Goal: Check status: Check status

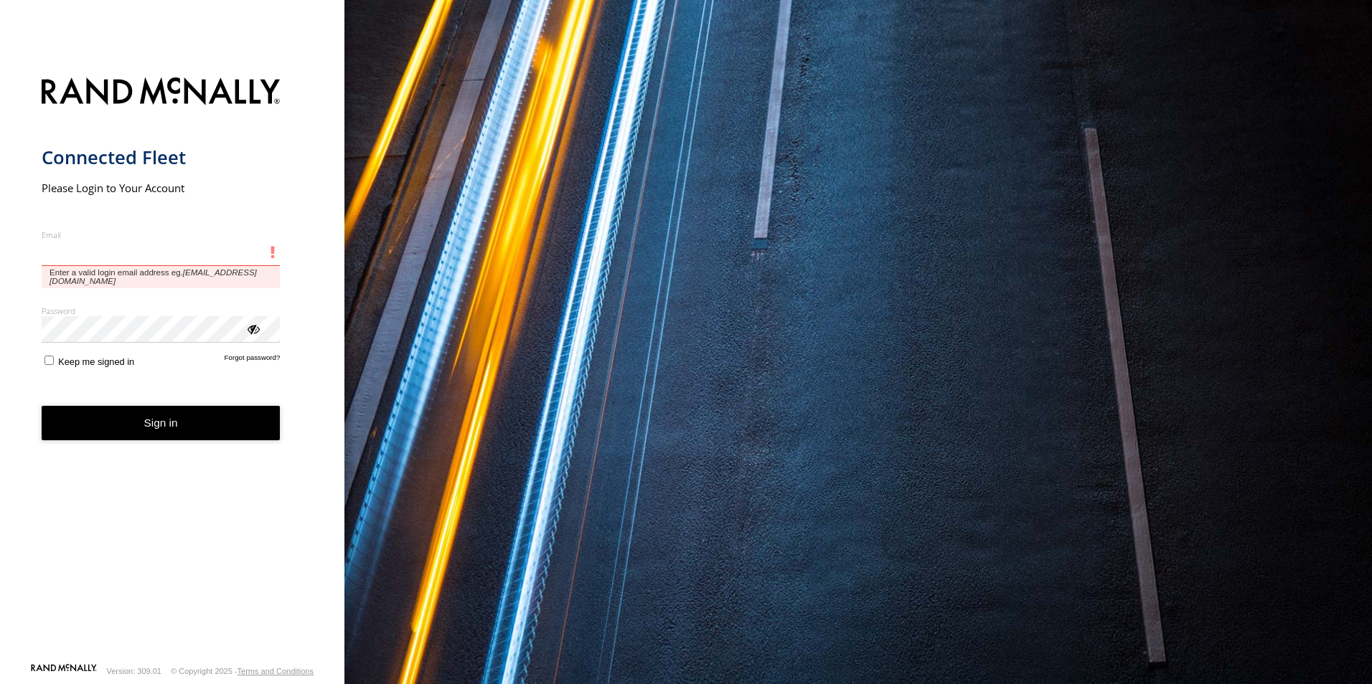
type input "**********"
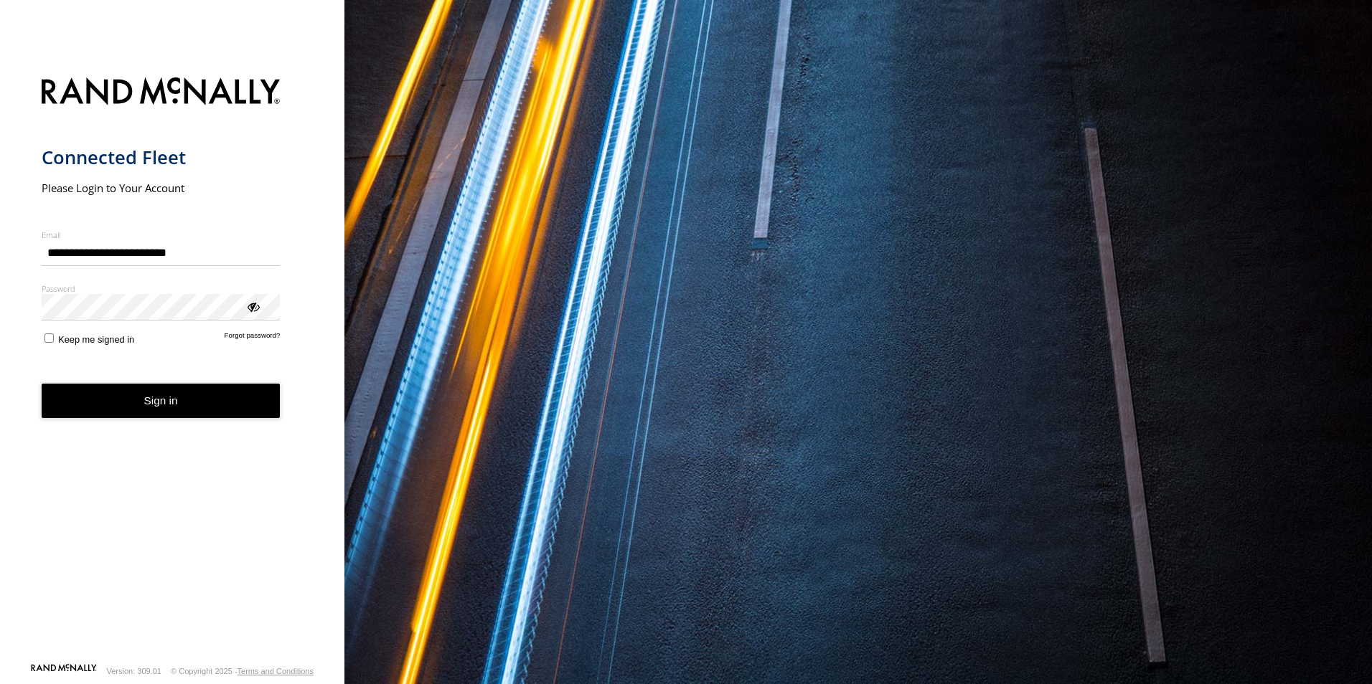
click at [249, 416] on button "Sign in" at bounding box center [161, 401] width 239 height 35
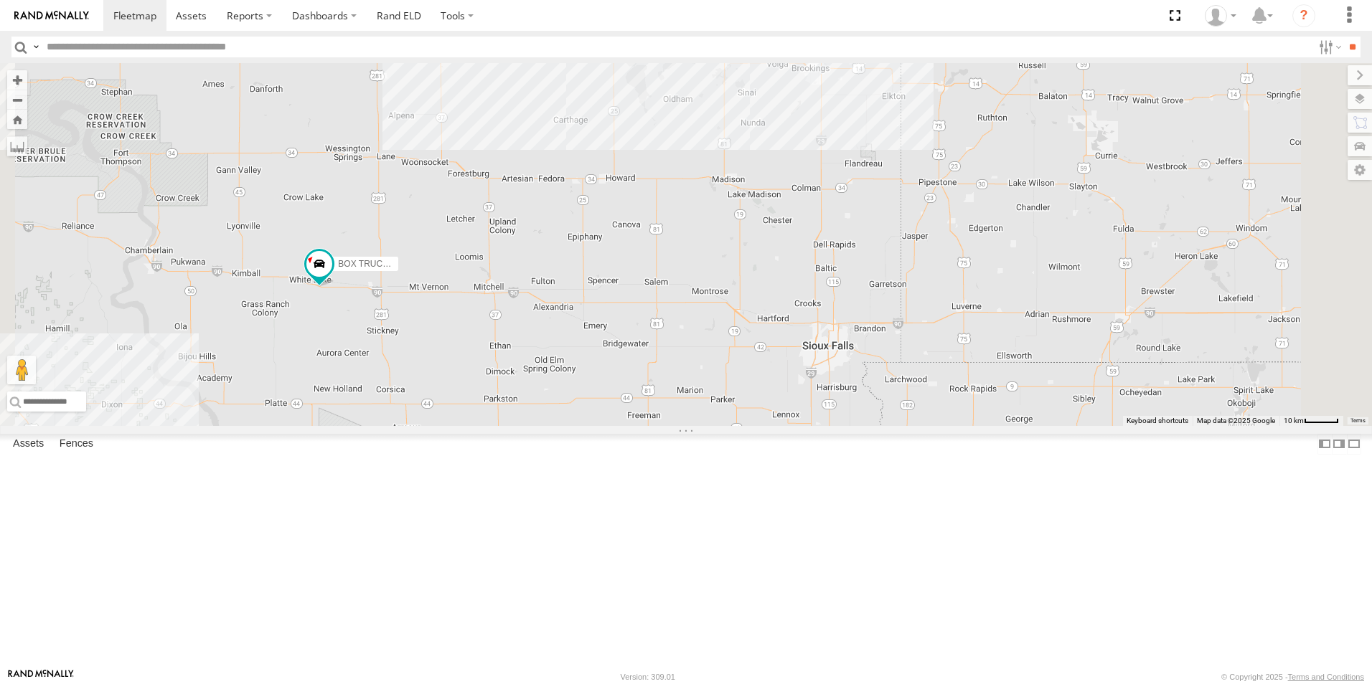
drag, startPoint x: 1035, startPoint y: 441, endPoint x: 920, endPoint y: 430, distance: 116.0
click at [920, 426] on div "#139 BOX TRUCK#118 129 - PR53366 #137 7" at bounding box center [686, 244] width 1372 height 363
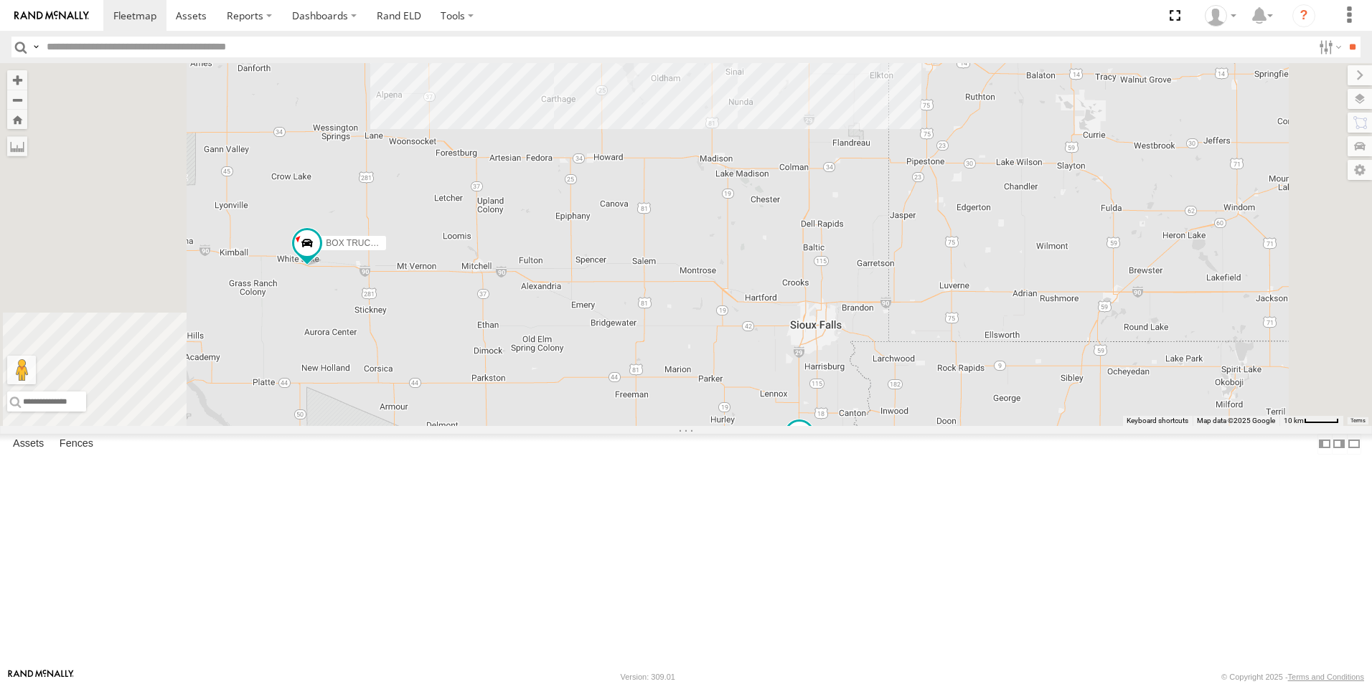
drag, startPoint x: 769, startPoint y: 513, endPoint x: 862, endPoint y: 350, distance: 187.3
click at [862, 350] on div "#139 BOX TRUCK#118 129 - PR53366 #137 7" at bounding box center [686, 244] width 1372 height 363
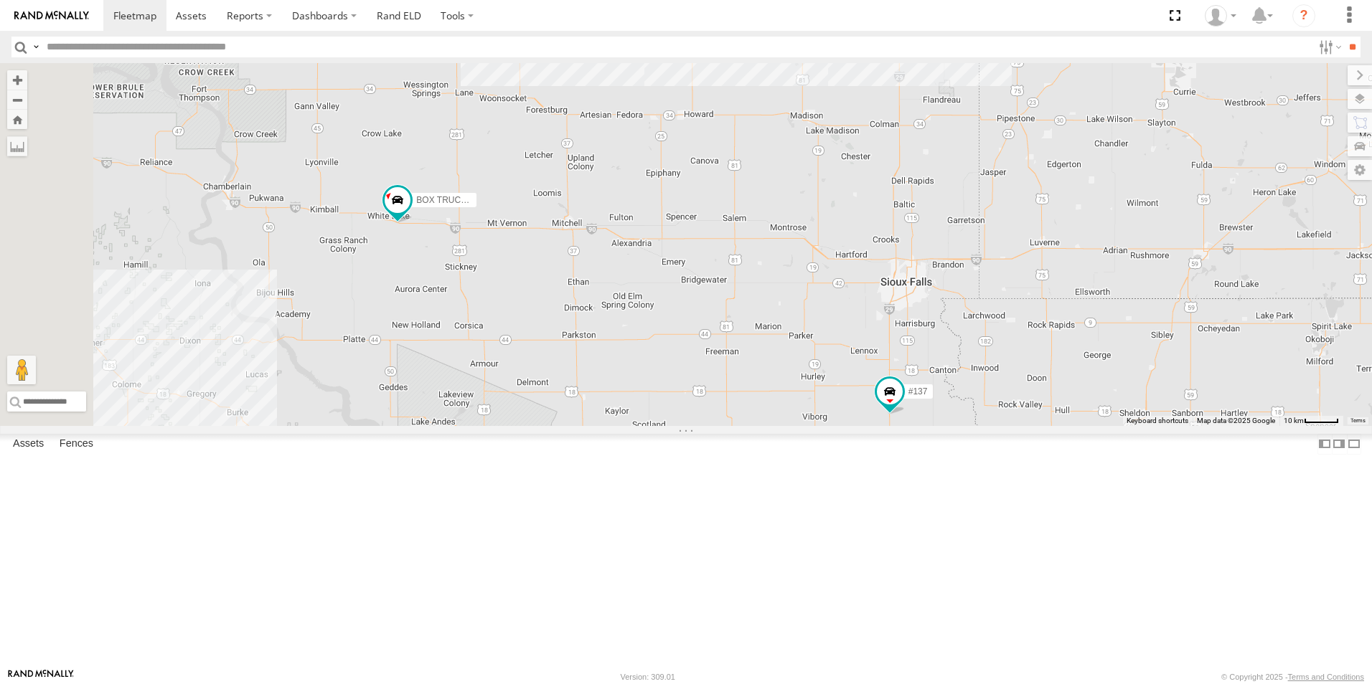
drag, startPoint x: 778, startPoint y: 425, endPoint x: 860, endPoint y: 390, distance: 89.7
click at [860, 390] on div "#139 BOX TRUCK#118 129 - PR53366 #137 7" at bounding box center [686, 244] width 1372 height 363
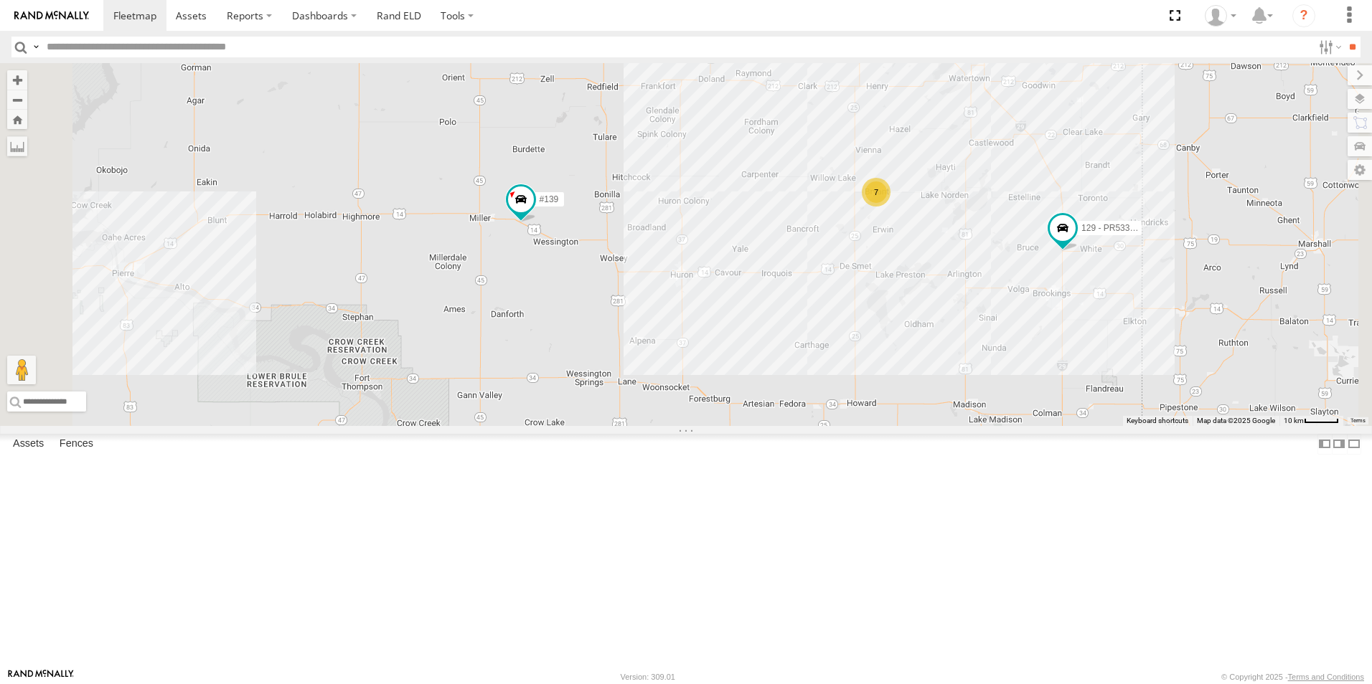
scroll to position [133, 0]
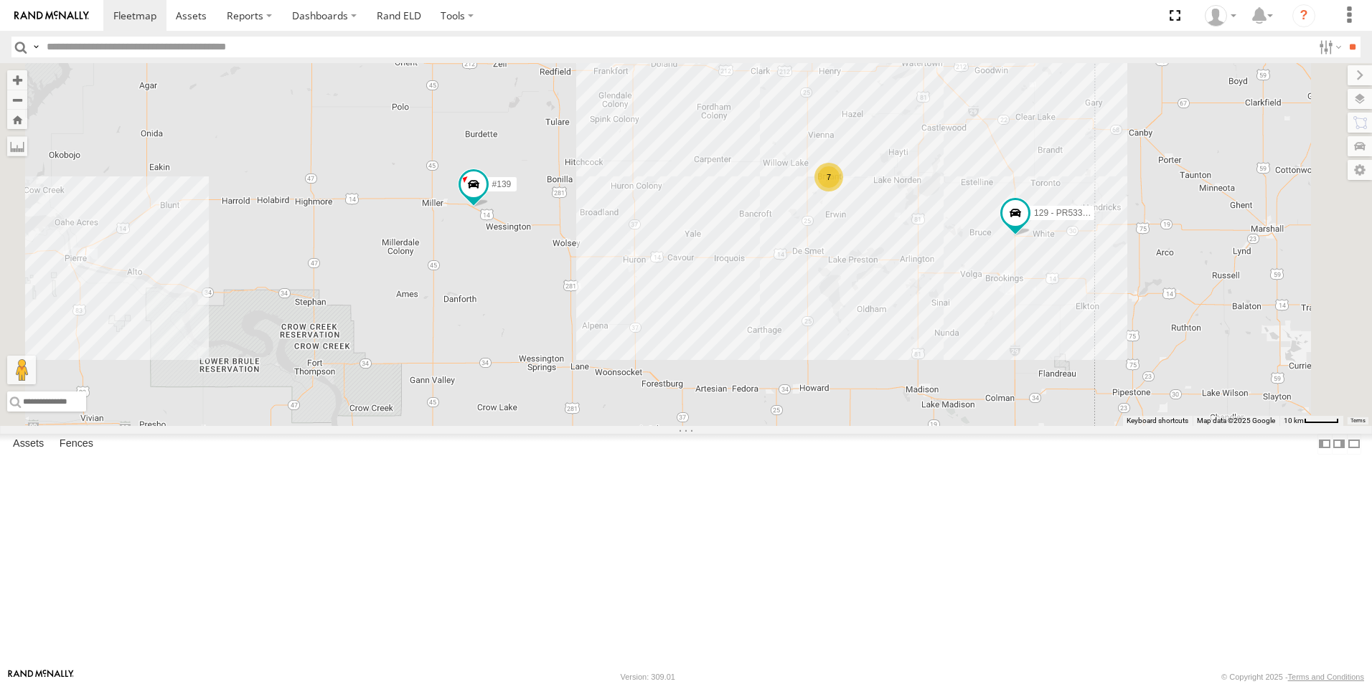
drag, startPoint x: 1234, startPoint y: 440, endPoint x: 1168, endPoint y: 420, distance: 69.0
click at [1172, 422] on div "#139 BOX TRUCK#118 129 - PR53366 #137 7" at bounding box center [686, 244] width 1372 height 363
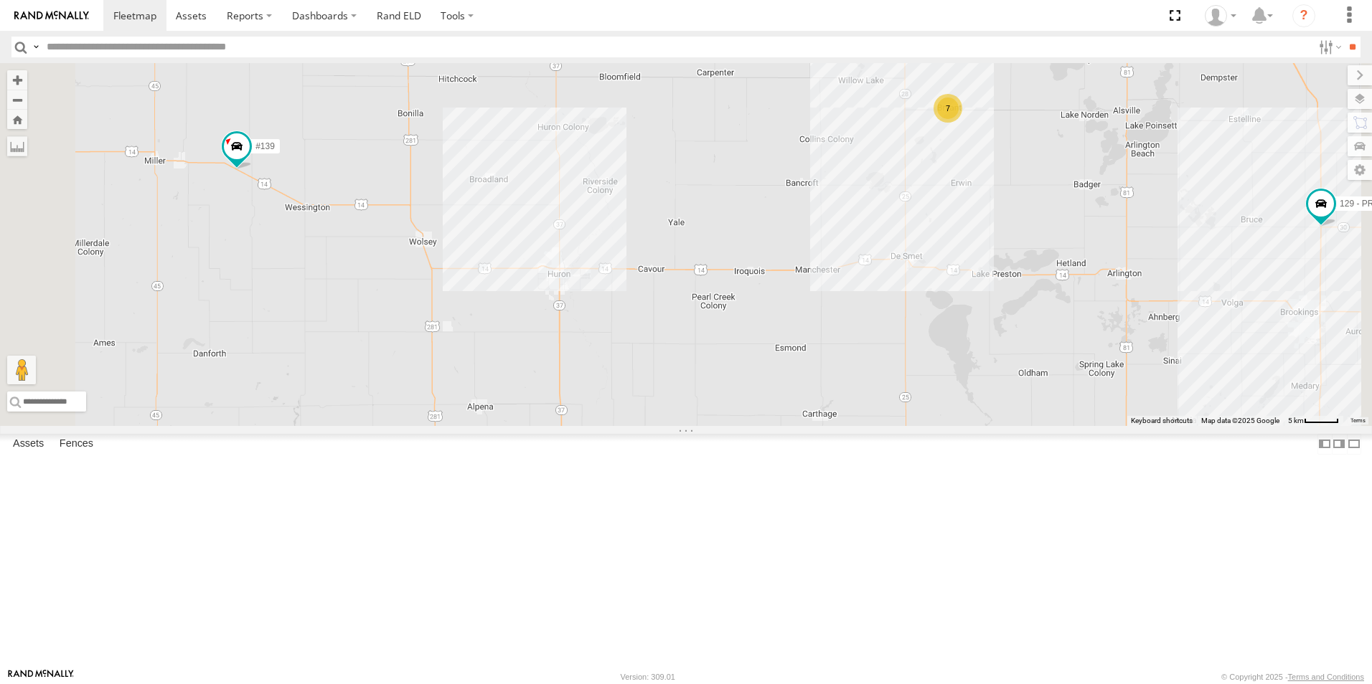
drag, startPoint x: 981, startPoint y: 343, endPoint x: 992, endPoint y: 346, distance: 11.1
click at [992, 346] on div "#139 BOX TRUCK#118 129 - PR53366 #137 7" at bounding box center [686, 244] width 1372 height 363
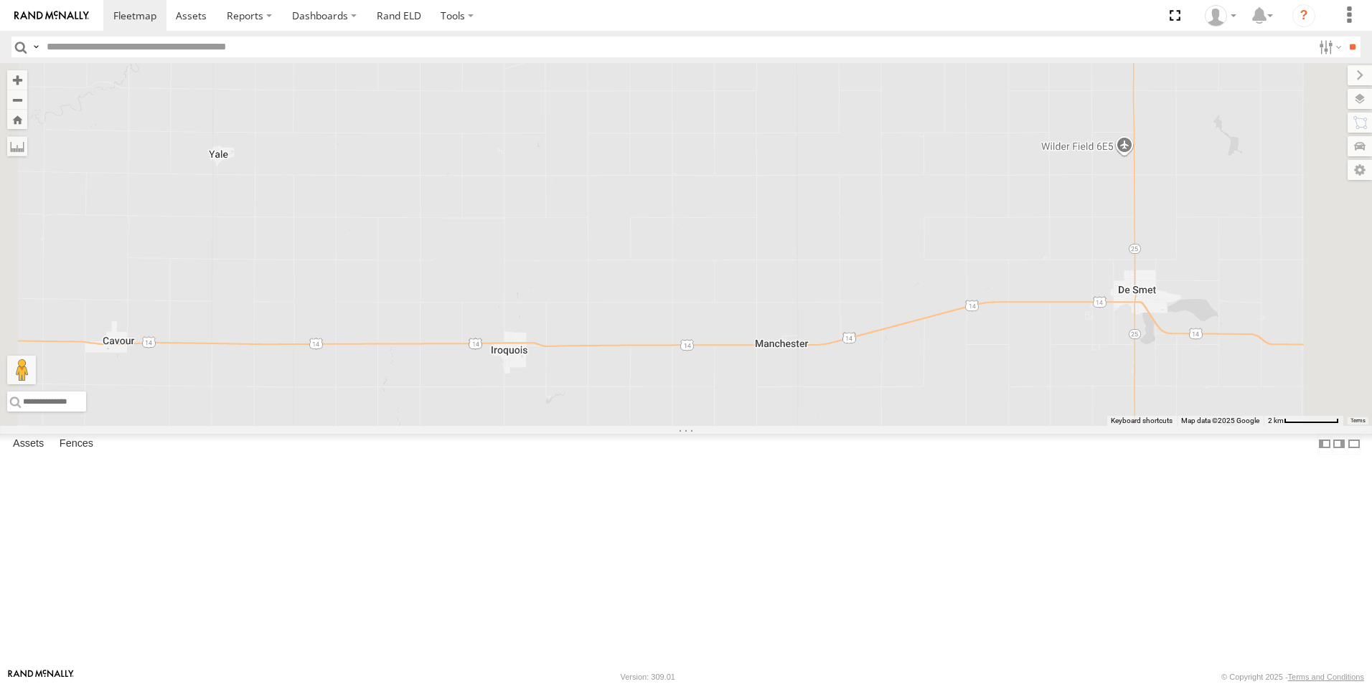
drag, startPoint x: 1167, startPoint y: 517, endPoint x: 1025, endPoint y: 509, distance: 142.3
click at [1030, 426] on div "#139 BOX TRUCK#118 129 - PR53366 #137" at bounding box center [686, 244] width 1372 height 363
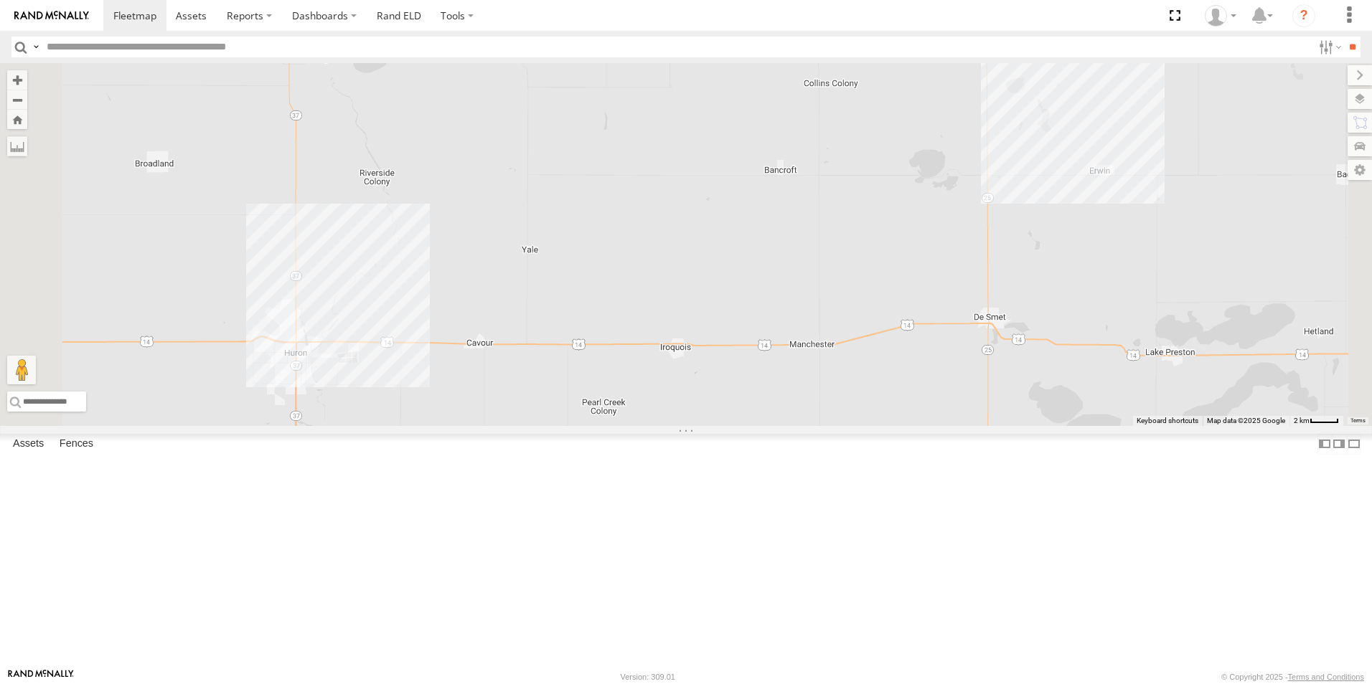
drag, startPoint x: 905, startPoint y: 544, endPoint x: 915, endPoint y: 521, distance: 25.4
click at [915, 426] on div "#139 BOX TRUCK#118 129 - PR53366 #137 7" at bounding box center [686, 244] width 1372 height 363
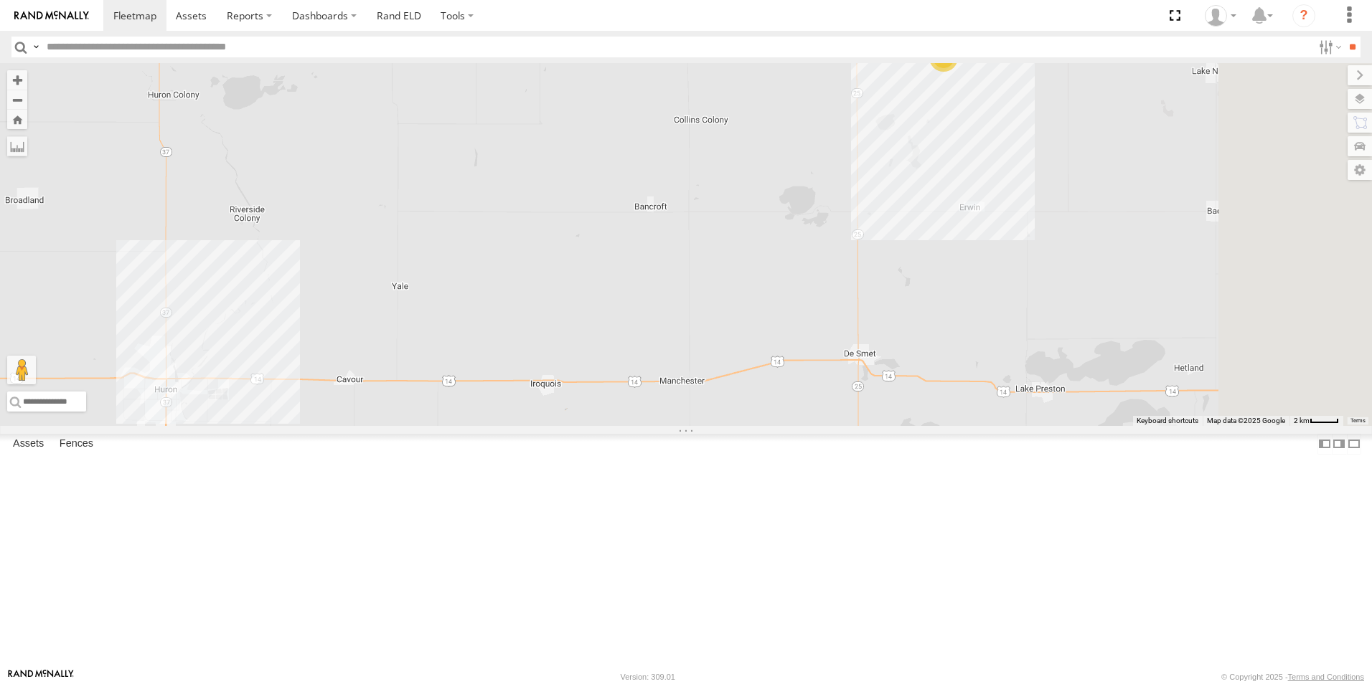
drag, startPoint x: 1062, startPoint y: 509, endPoint x: 931, endPoint y: 548, distance: 136.9
click at [931, 426] on div "#139 BOX TRUCK#118 129 - PR53366 #137 7" at bounding box center [686, 244] width 1372 height 363
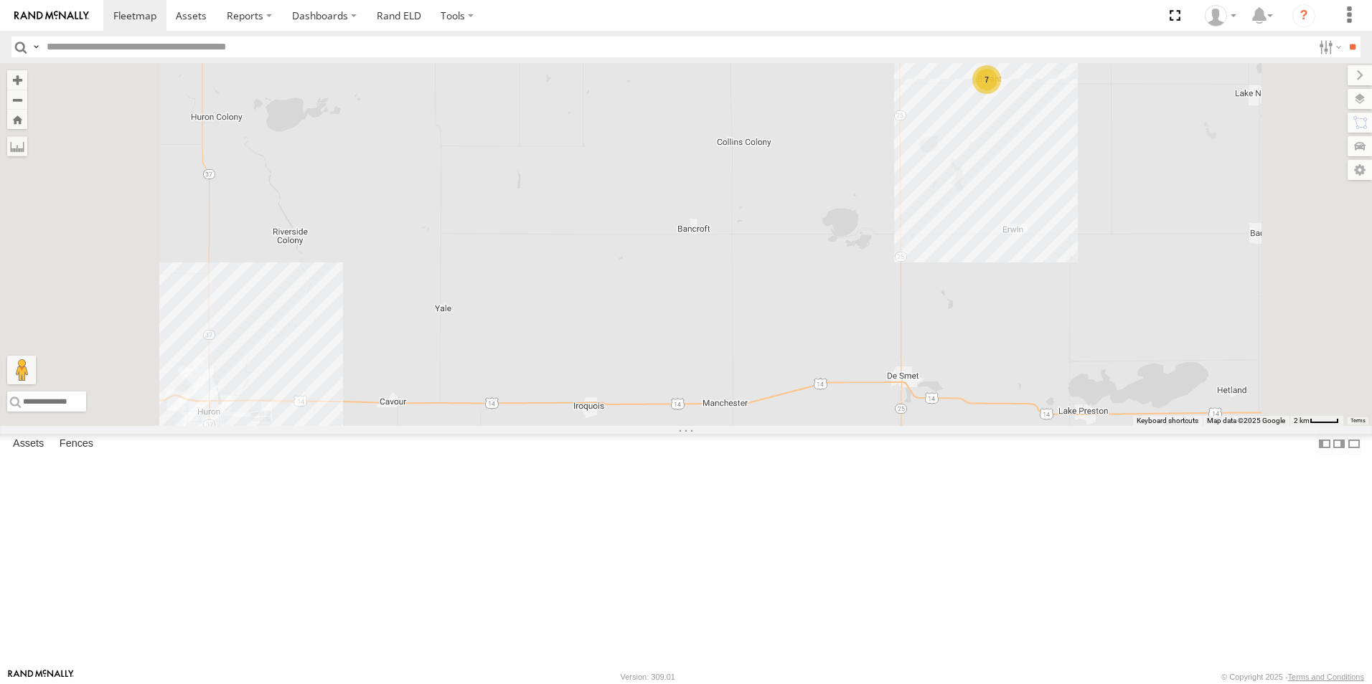
drag, startPoint x: 774, startPoint y: 398, endPoint x: 785, endPoint y: 388, distance: 14.7
click at [785, 388] on div "#139 BOX TRUCK#118 129 - PR53366 #137 7" at bounding box center [686, 244] width 1372 height 363
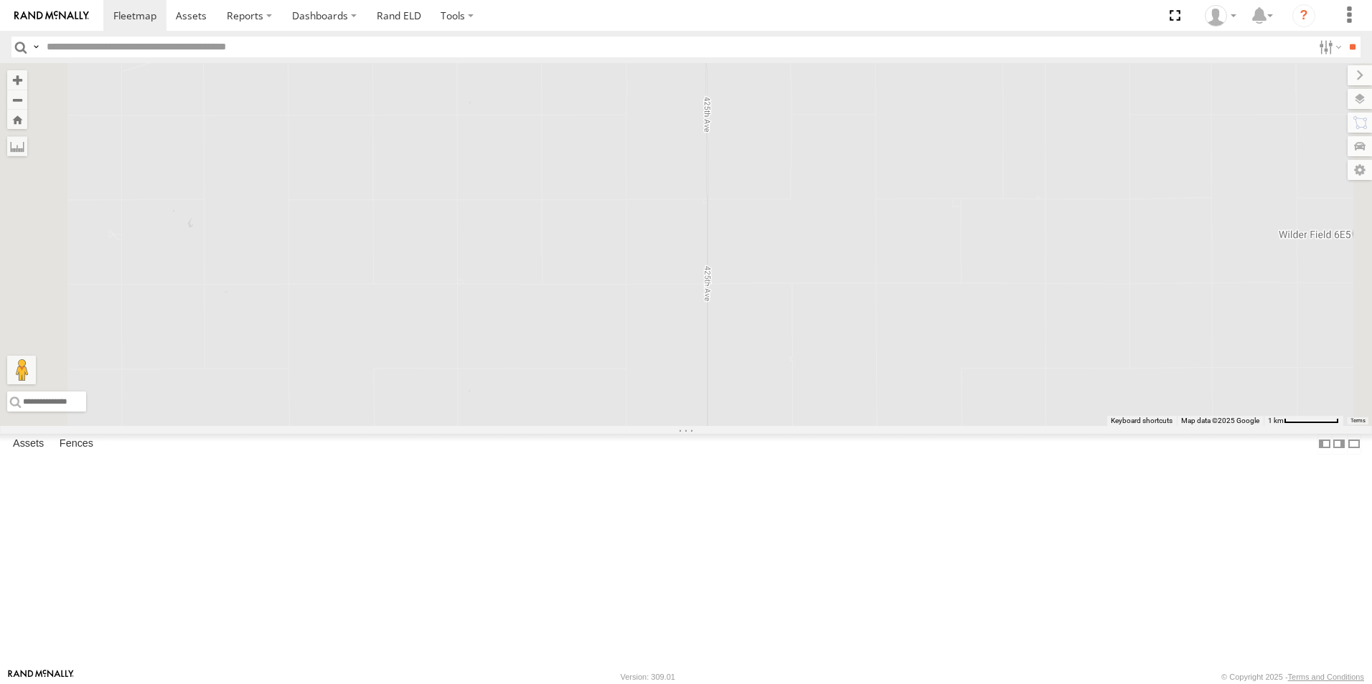
drag, startPoint x: 884, startPoint y: 527, endPoint x: 889, endPoint y: 456, distance: 70.5
click at [872, 684] on html at bounding box center [686, 342] width 1372 height 684
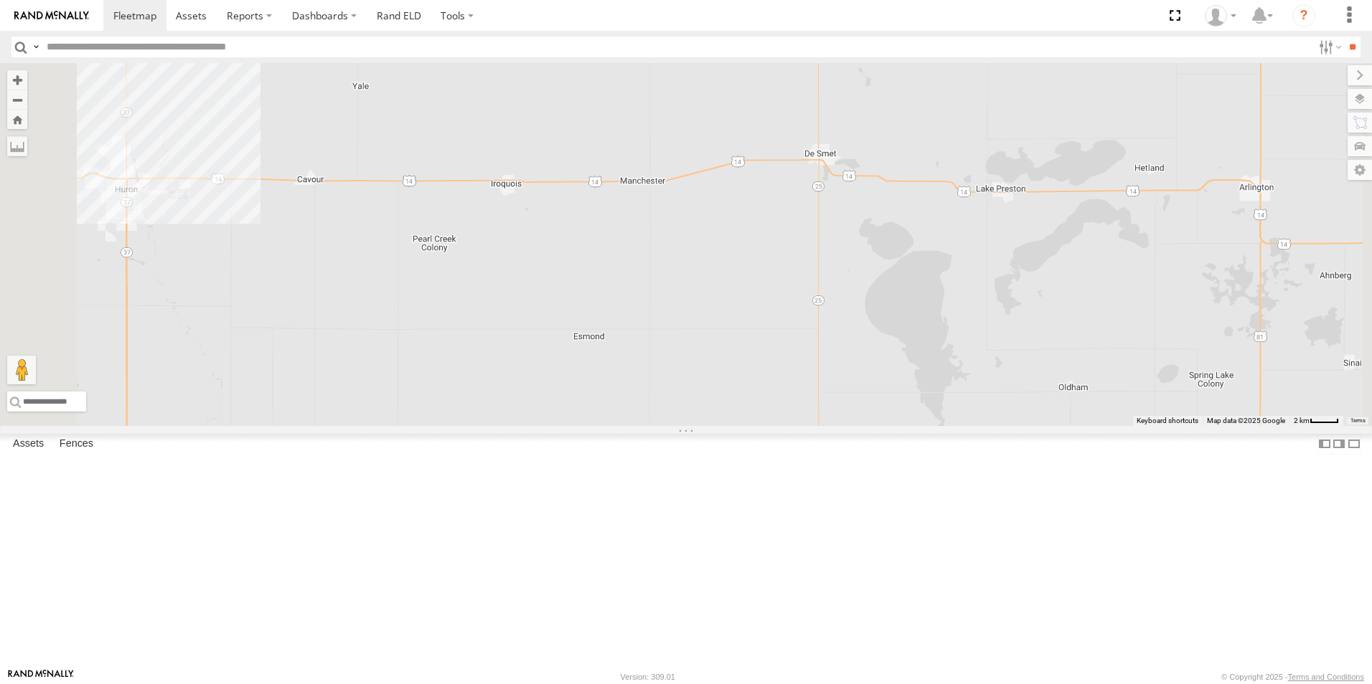
drag, startPoint x: 948, startPoint y: 576, endPoint x: 867, endPoint y: 383, distance: 209.3
click at [867, 383] on div "#139 BOX TRUCK#118 129 - PR53366 #137 7" at bounding box center [686, 244] width 1372 height 363
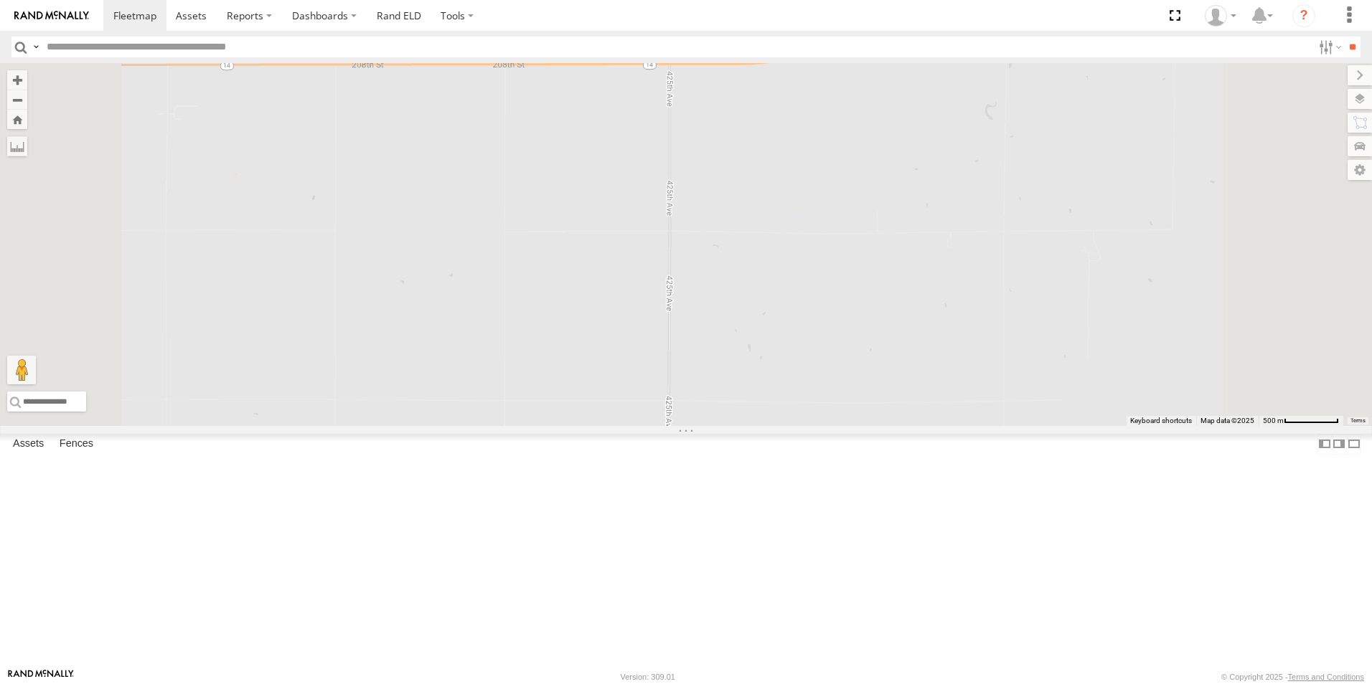
drag, startPoint x: 969, startPoint y: 403, endPoint x: 961, endPoint y: 405, distance: 8.0
click at [964, 402] on div "#139 BOX TRUCK#118 129 - PR53366 #137" at bounding box center [686, 244] width 1372 height 363
drag, startPoint x: 1035, startPoint y: 486, endPoint x: 957, endPoint y: 392, distance: 122.8
click at [959, 392] on div "#139 BOX TRUCK#118 129 - PR53366 #137" at bounding box center [686, 244] width 1372 height 363
drag, startPoint x: 998, startPoint y: 336, endPoint x: 974, endPoint y: 373, distance: 44.6
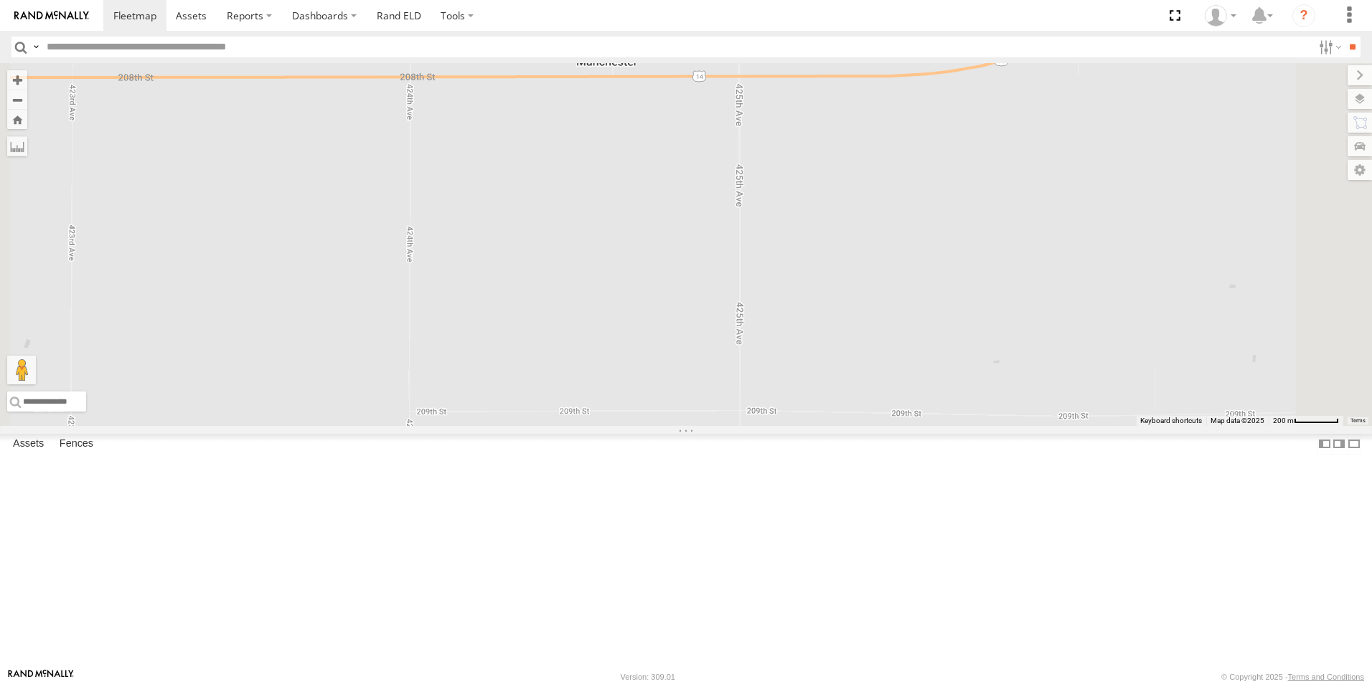
click at [974, 373] on div "#139 BOX TRUCK#118 129 - PR53366 #137" at bounding box center [686, 244] width 1372 height 363
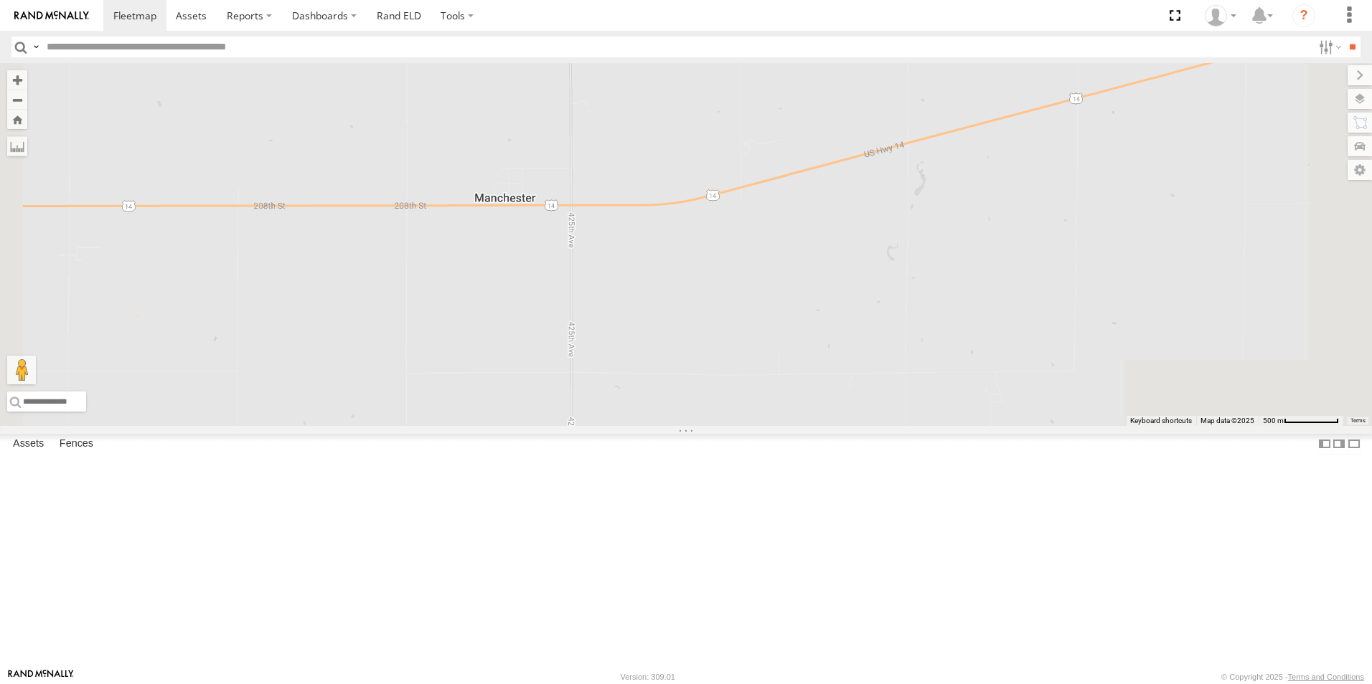
drag, startPoint x: 833, startPoint y: 293, endPoint x: 712, endPoint y: 404, distance: 163.5
click at [712, 404] on div at bounding box center [686, 244] width 1372 height 363
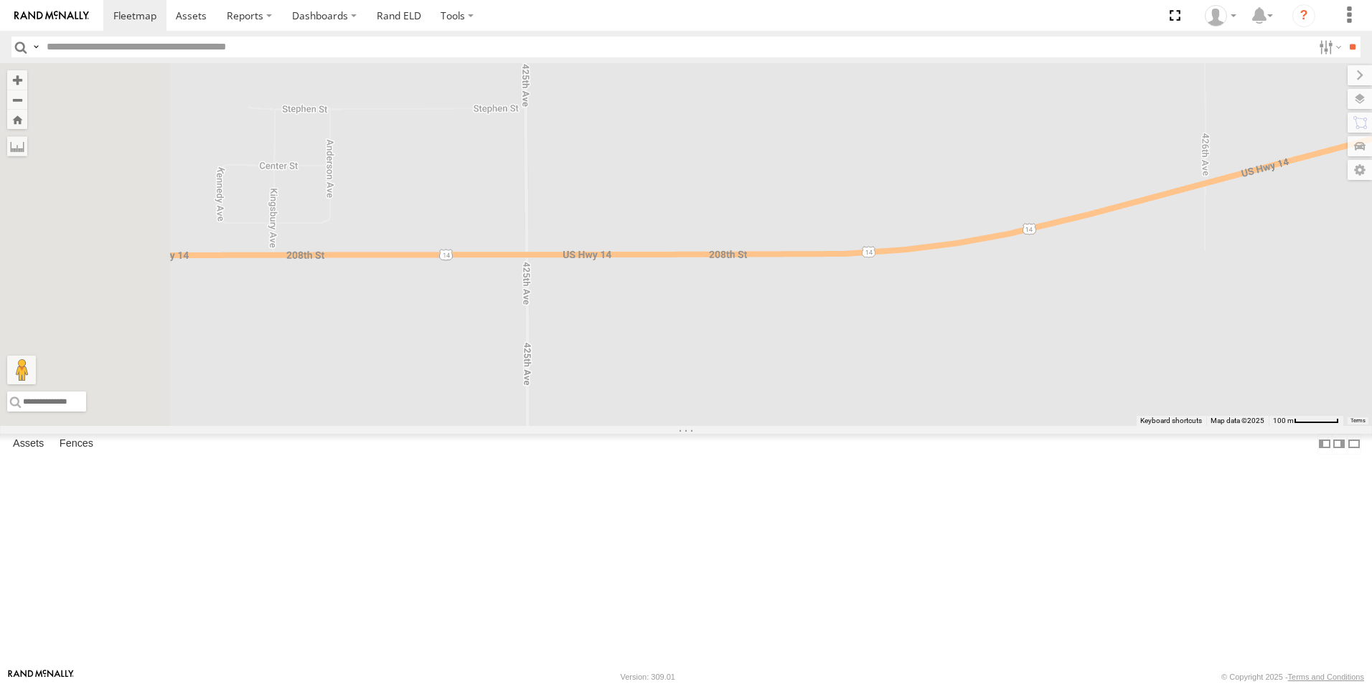
drag, startPoint x: 565, startPoint y: 406, endPoint x: 725, endPoint y: 441, distance: 163.1
click at [725, 426] on div at bounding box center [686, 244] width 1372 height 363
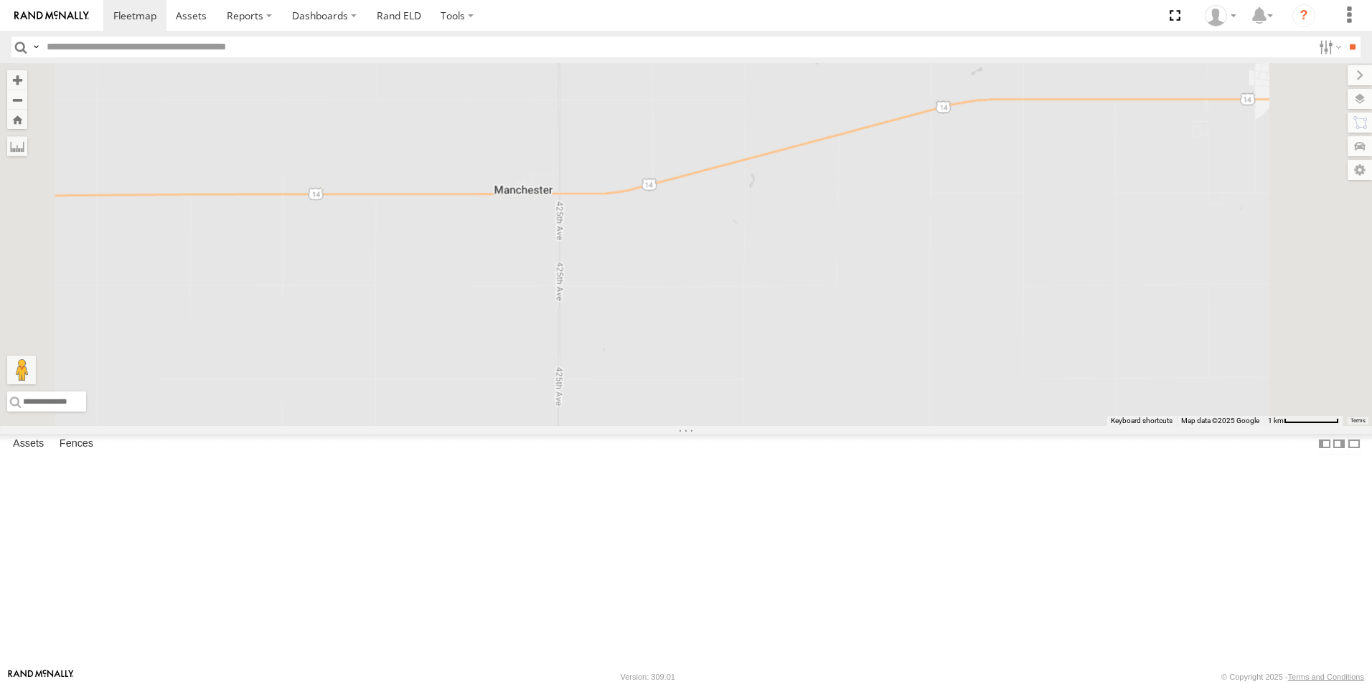
drag, startPoint x: 854, startPoint y: 584, endPoint x: 803, endPoint y: 306, distance: 283.1
click at [803, 306] on div at bounding box center [686, 244] width 1372 height 363
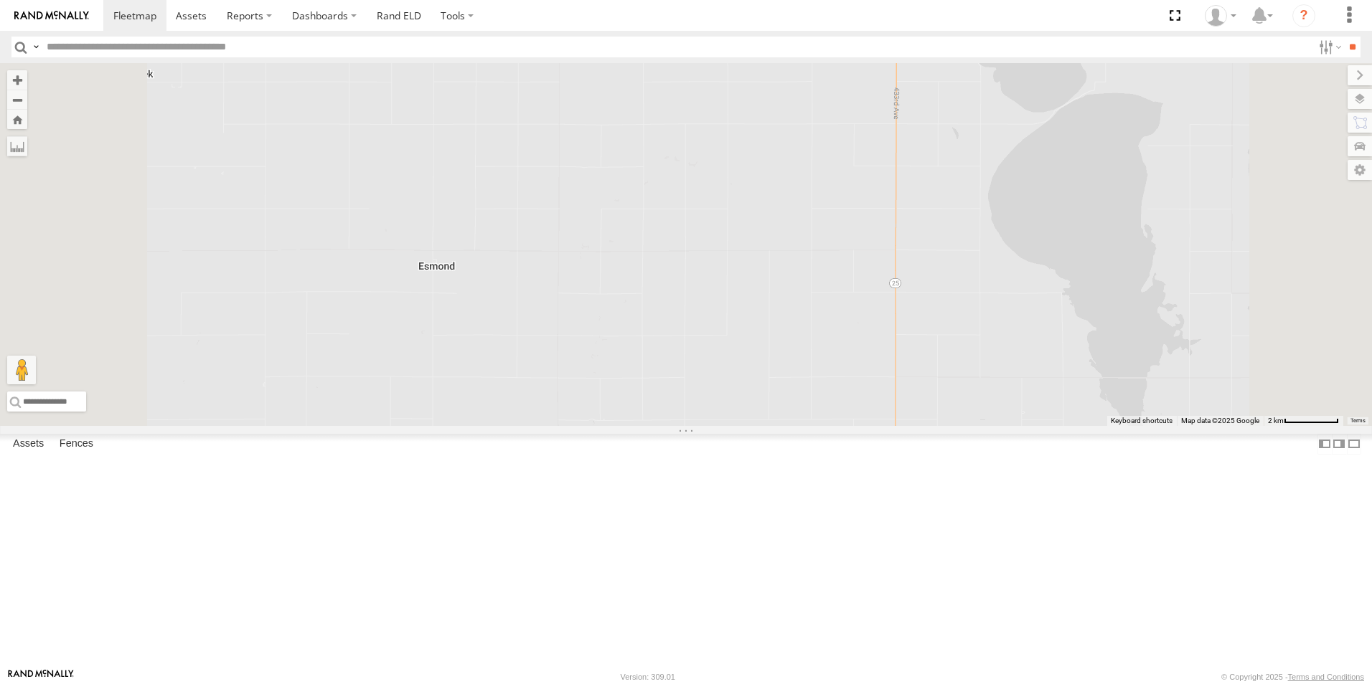
drag, startPoint x: 821, startPoint y: 469, endPoint x: 792, endPoint y: 262, distance: 209.4
click at [792, 262] on div at bounding box center [686, 244] width 1372 height 363
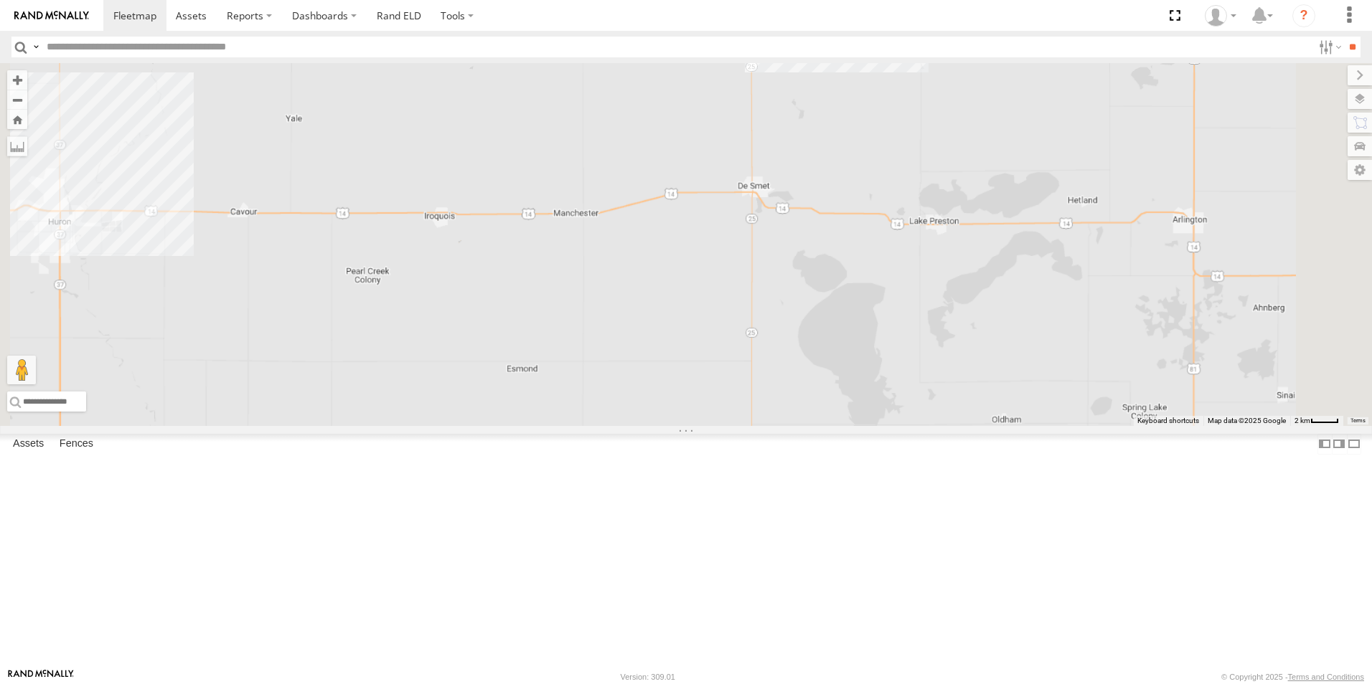
drag, startPoint x: 804, startPoint y: 248, endPoint x: 767, endPoint y: 334, distance: 93.8
click at [805, 417] on div at bounding box center [686, 244] width 1372 height 363
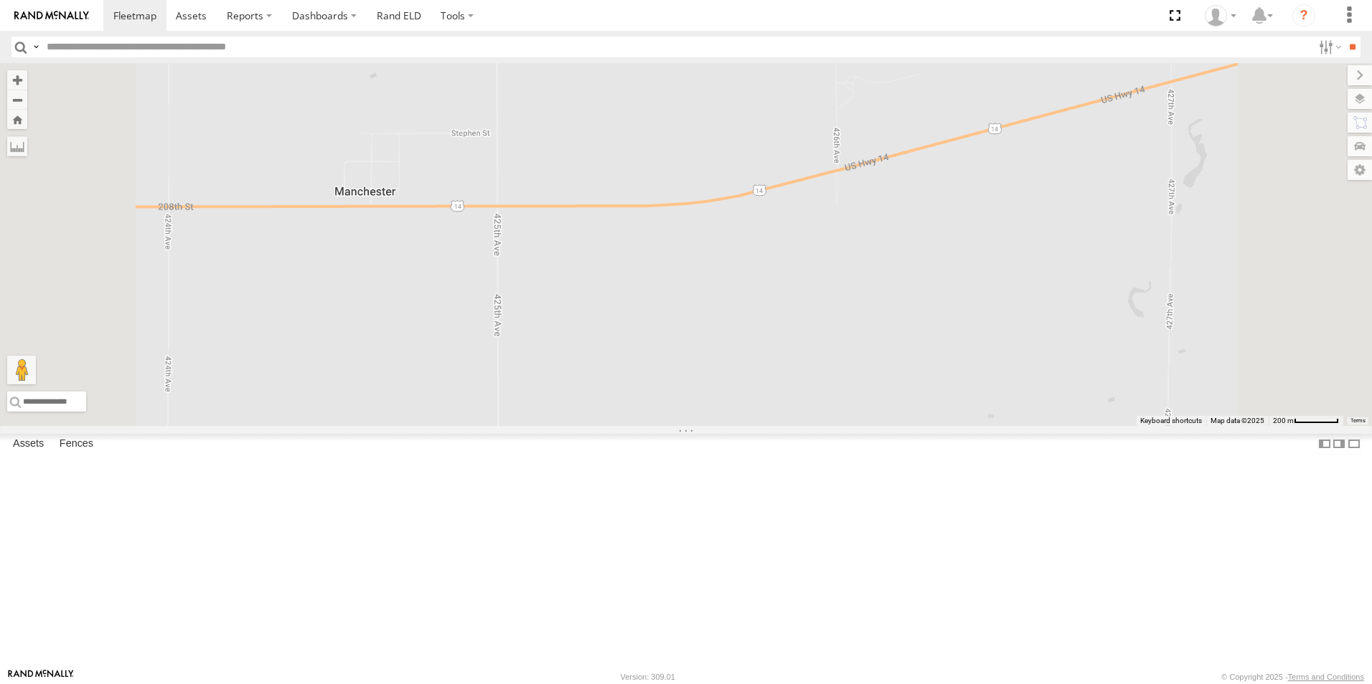
drag, startPoint x: 716, startPoint y: 390, endPoint x: 813, endPoint y: 399, distance: 97.2
click at [813, 399] on div at bounding box center [686, 244] width 1372 height 363
